Goal: Task Accomplishment & Management: Manage account settings

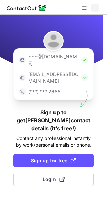
click at [92, 8] on button at bounding box center [95, 8] width 8 height 8
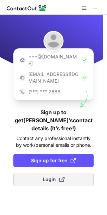
click at [52, 176] on span "Login" at bounding box center [54, 179] width 22 height 7
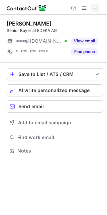
scroll to position [3, 3]
click at [96, 7] on span at bounding box center [95, 7] width 5 height 5
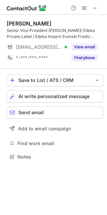
scroll to position [152, 107]
click at [96, 8] on span at bounding box center [95, 7] width 5 height 5
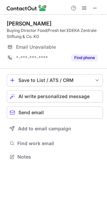
scroll to position [152, 107]
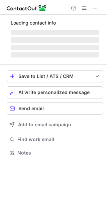
scroll to position [3, 3]
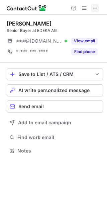
click at [96, 9] on span at bounding box center [95, 7] width 5 height 5
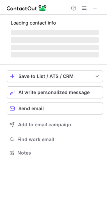
scroll to position [152, 107]
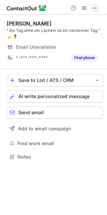
click at [96, 7] on span at bounding box center [95, 7] width 5 height 5
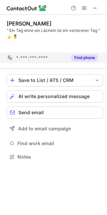
scroll to position [141, 107]
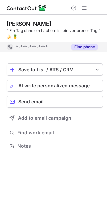
click at [42, 48] on span "*-***-***-****" at bounding box center [32, 47] width 32 height 6
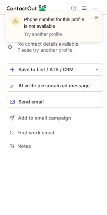
click at [99, 16] on span at bounding box center [96, 17] width 5 height 7
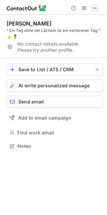
click at [94, 7] on span at bounding box center [95, 7] width 5 height 5
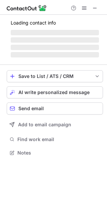
scroll to position [3, 3]
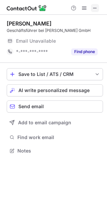
click at [97, 9] on span at bounding box center [95, 7] width 5 height 5
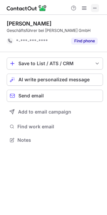
click at [96, 8] on span at bounding box center [95, 7] width 5 height 5
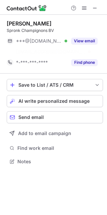
scroll to position [146, 107]
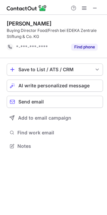
scroll to position [141, 107]
